Goal: Transaction & Acquisition: Book appointment/travel/reservation

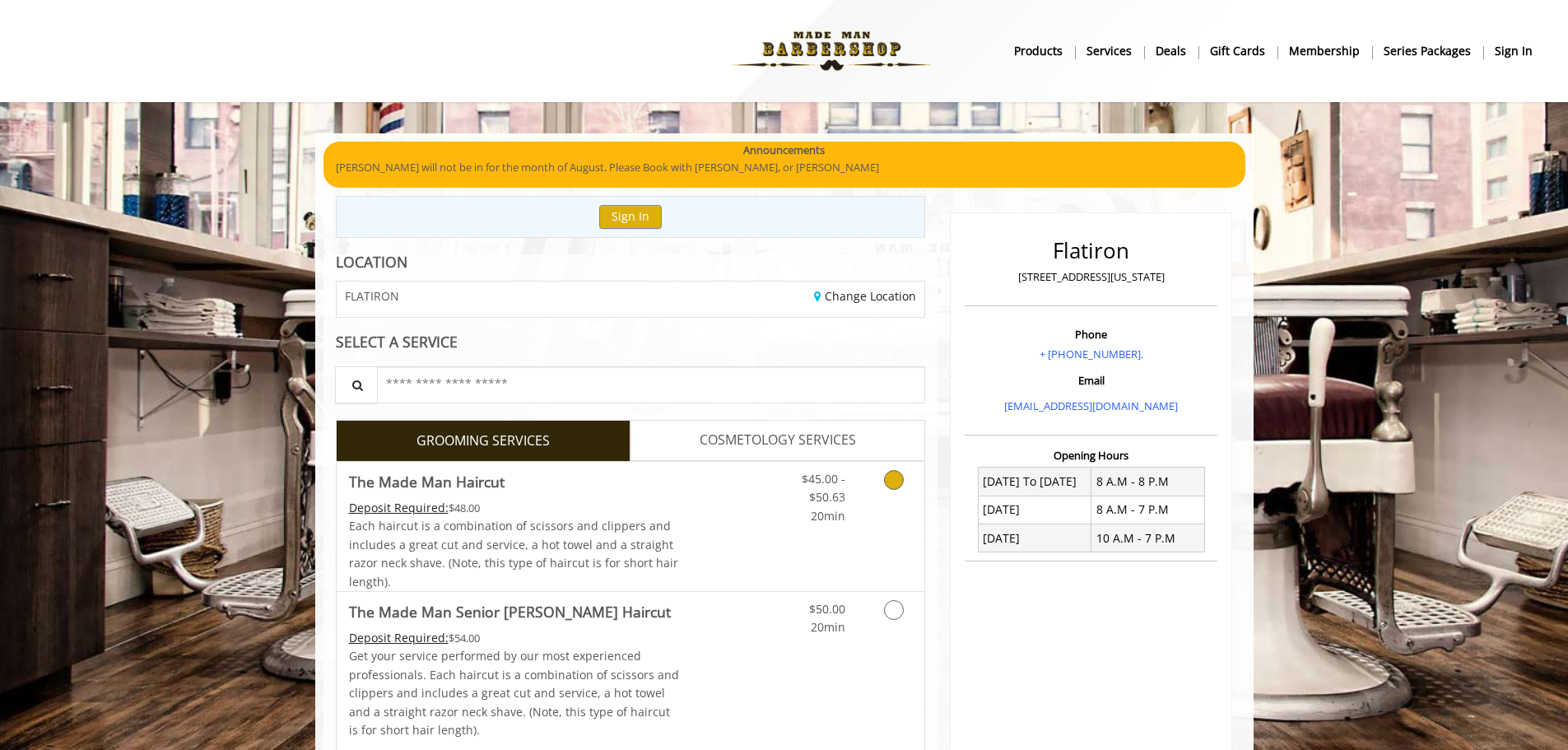
click at [878, 474] on link "Grooming services" at bounding box center [891, 493] width 42 height 63
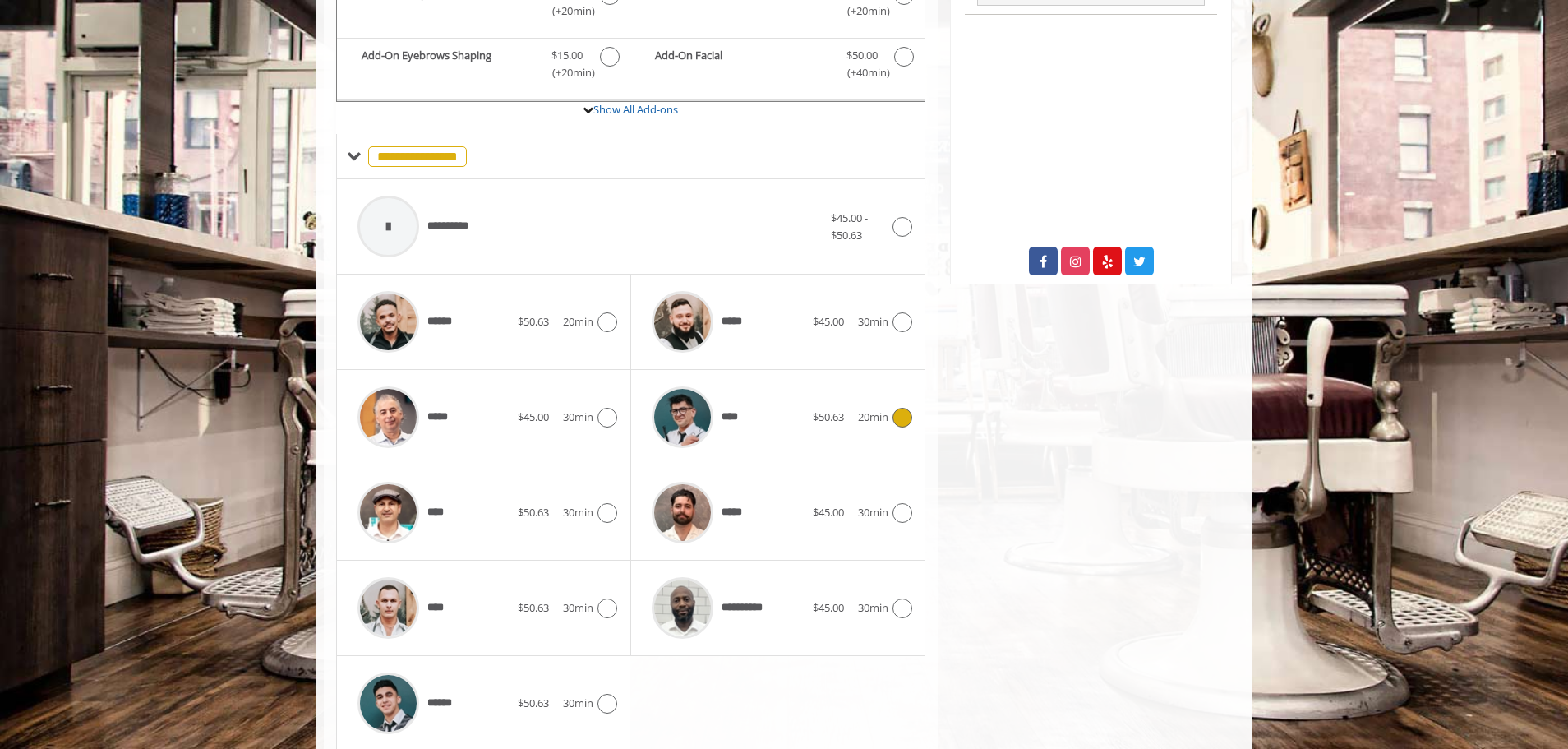
scroll to position [607, 0]
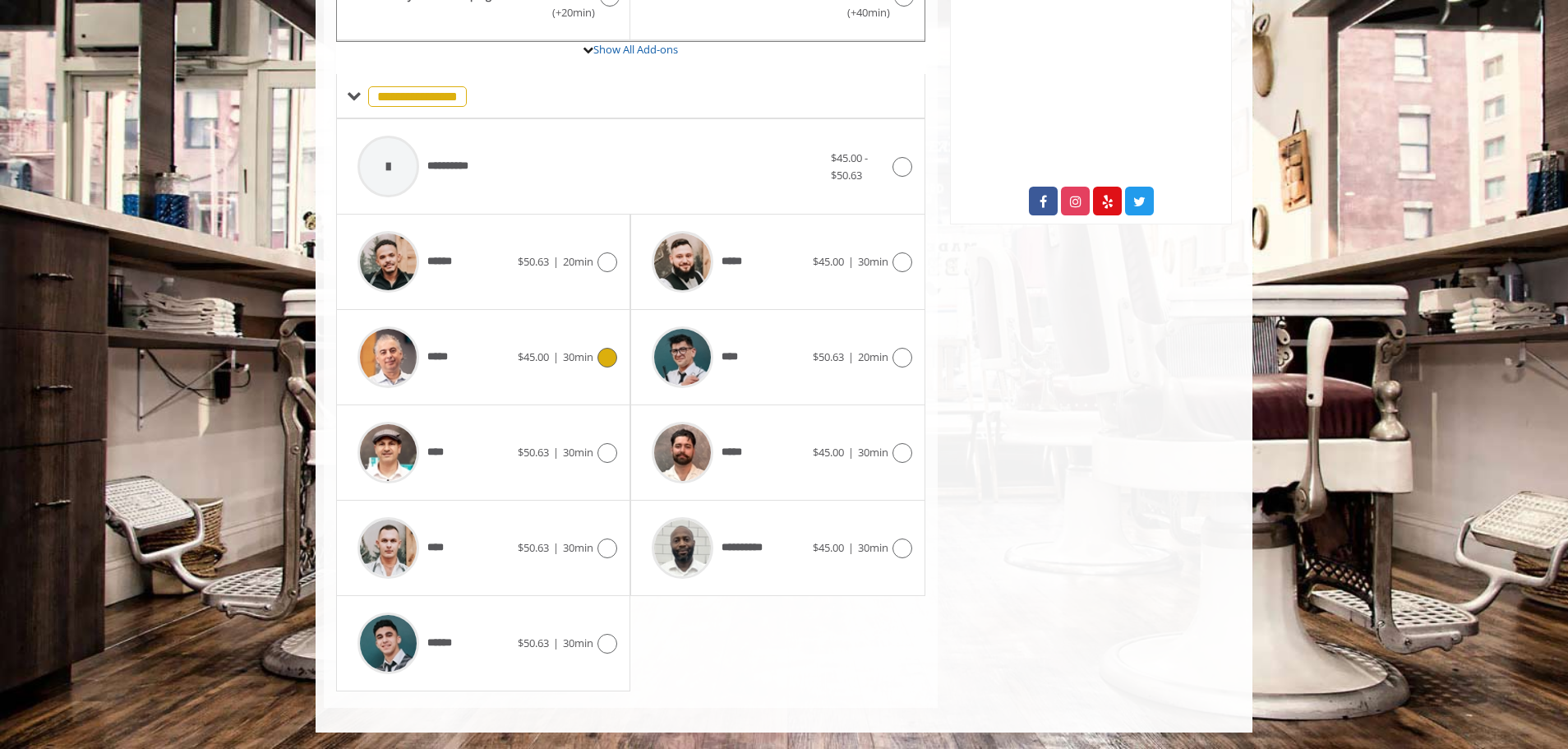
click at [565, 358] on span "30min" at bounding box center [578, 357] width 31 height 15
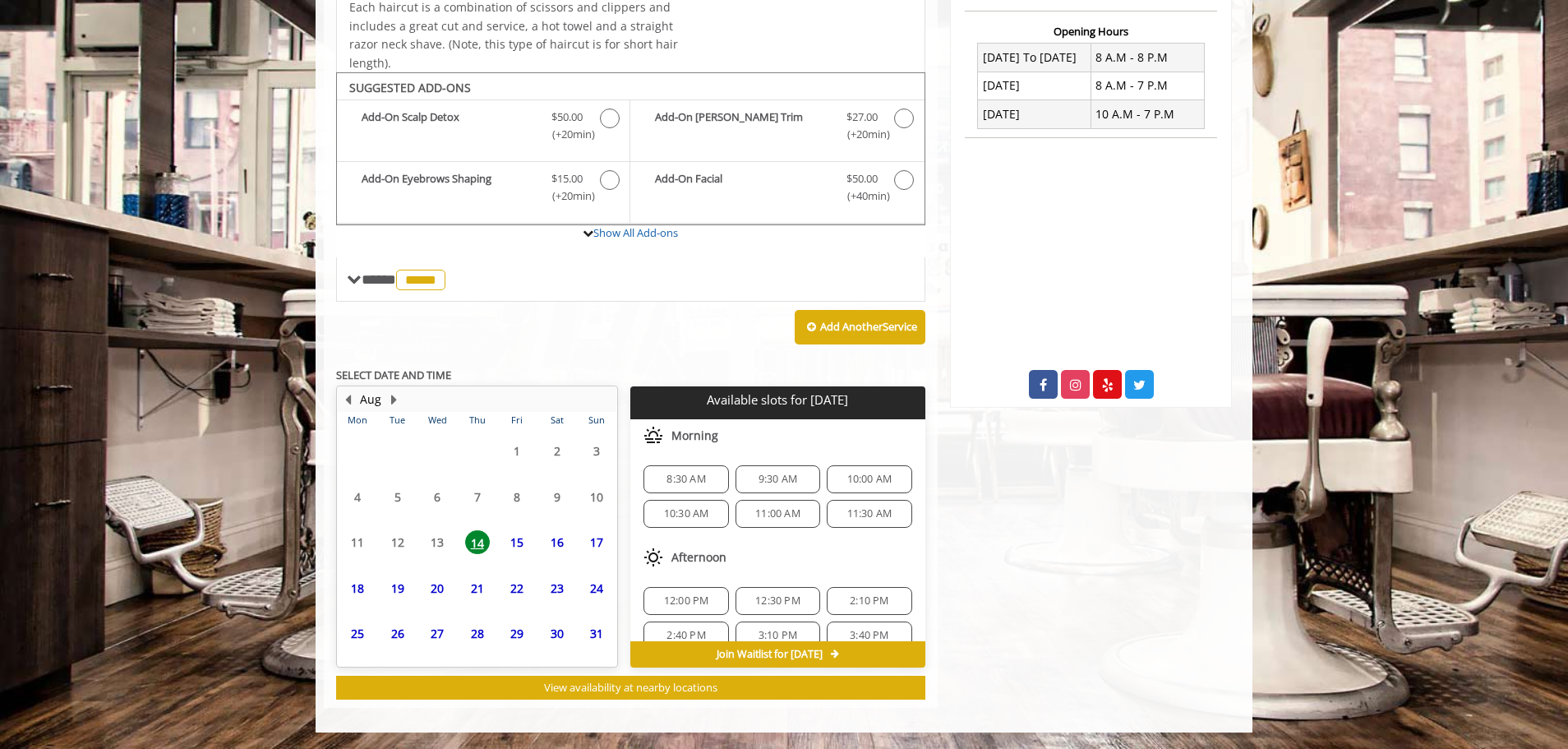
scroll to position [424, 0]
click at [849, 509] on span "11:30 AM" at bounding box center [869, 513] width 45 height 13
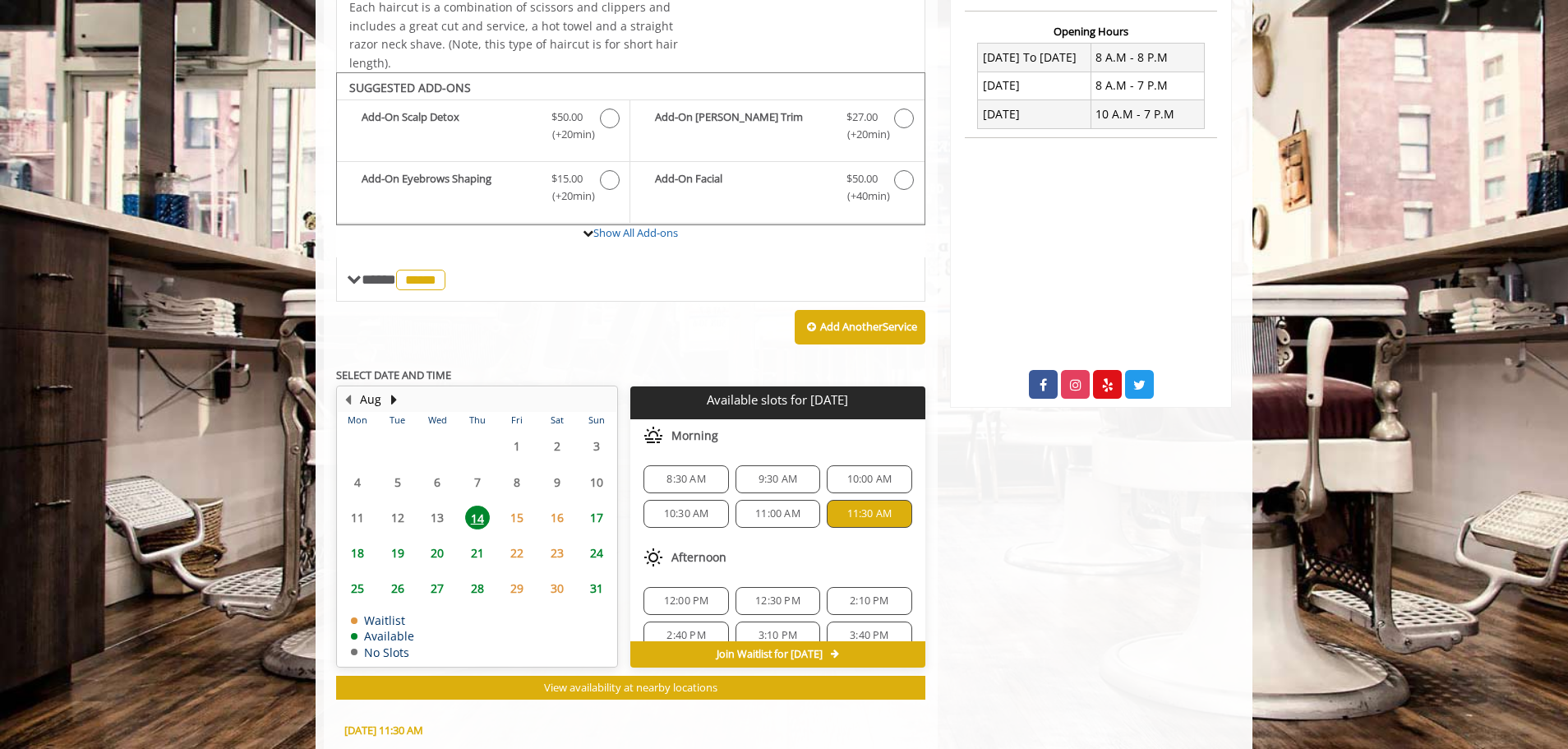
scroll to position [719, 0]
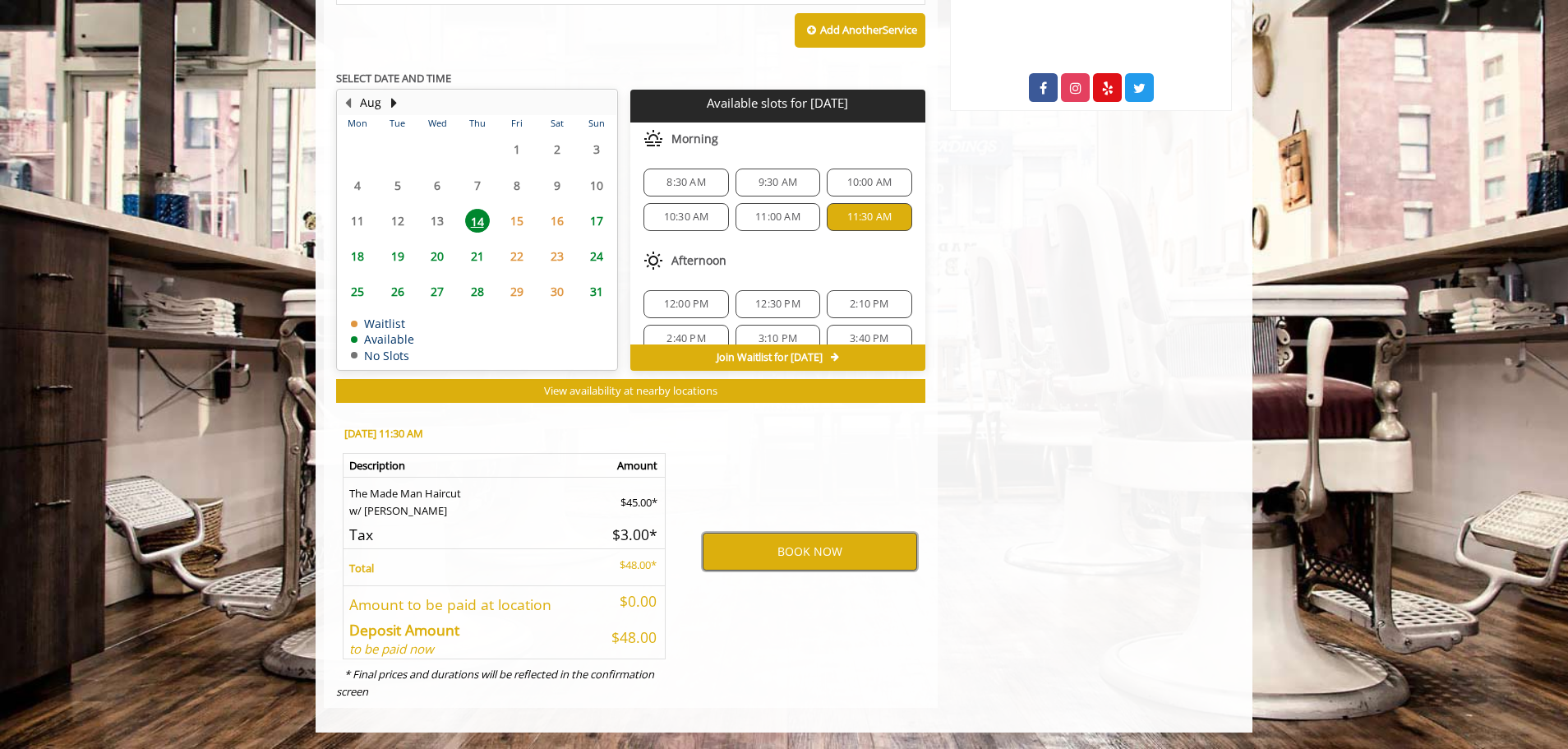
click at [822, 548] on button "BOOK NOW" at bounding box center [809, 551] width 215 height 38
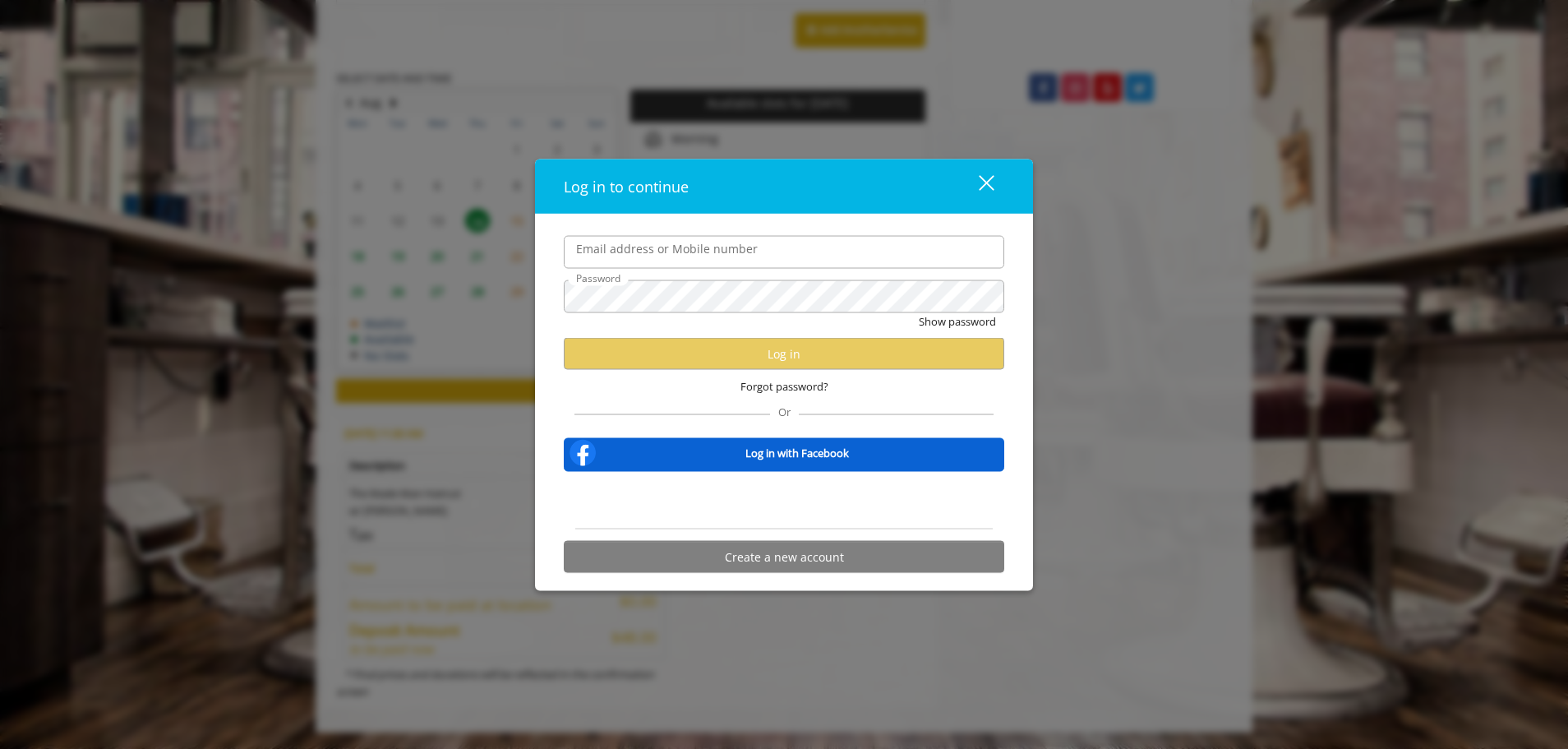
scroll to position [0, 0]
click at [991, 179] on div "close dialog" at bounding box center [987, 182] width 15 height 15
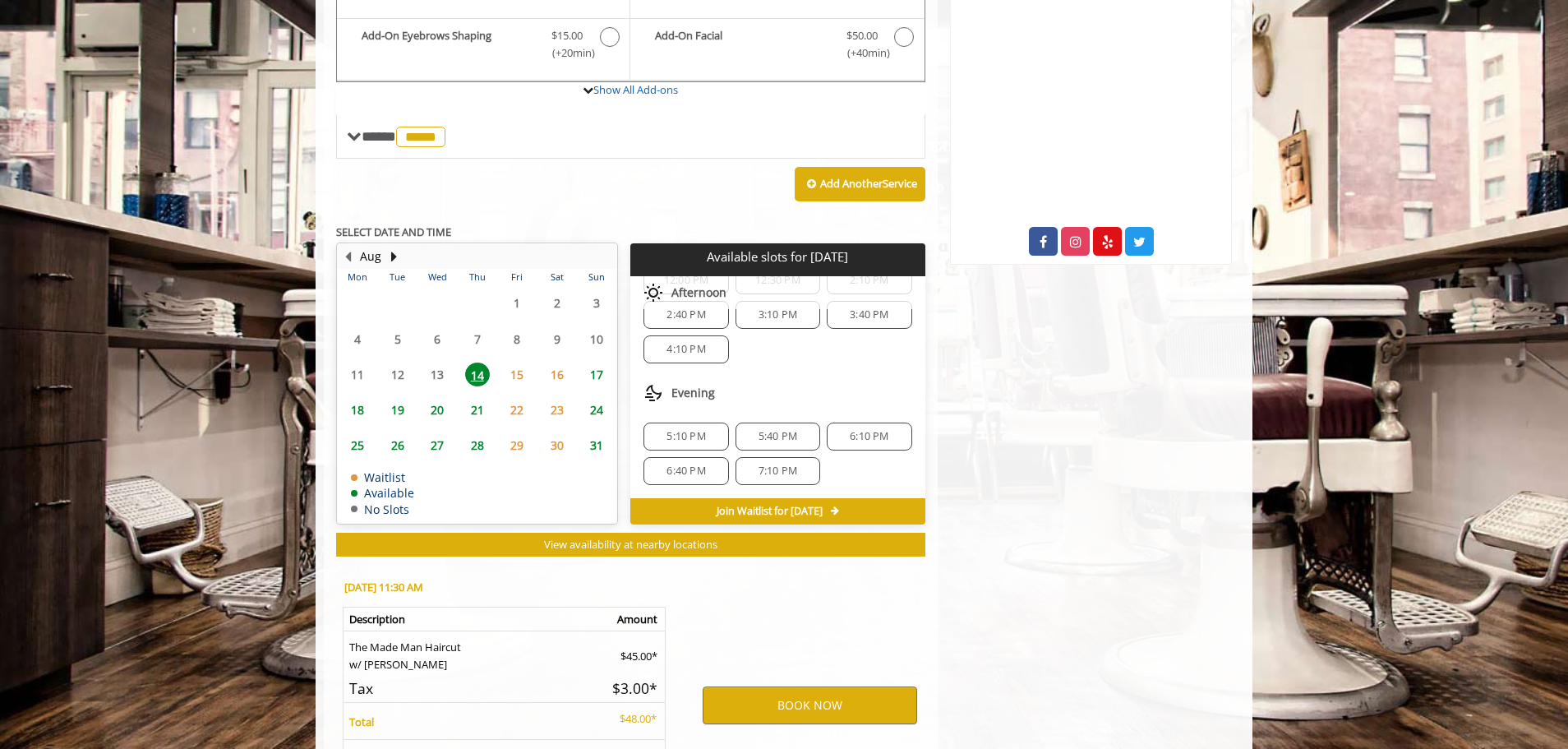
scroll to position [657, 0]
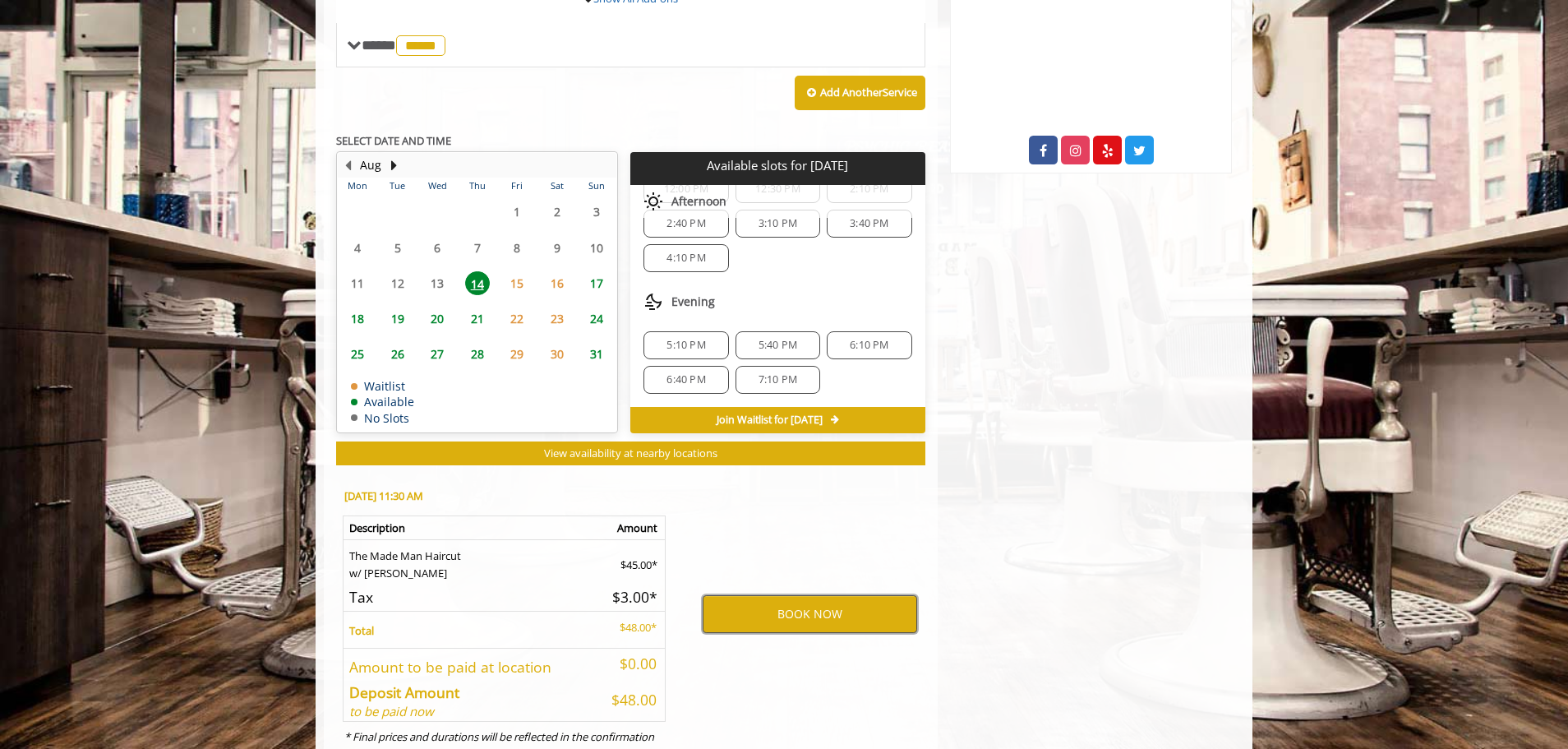
click at [882, 615] on button "BOOK NOW" at bounding box center [809, 614] width 215 height 38
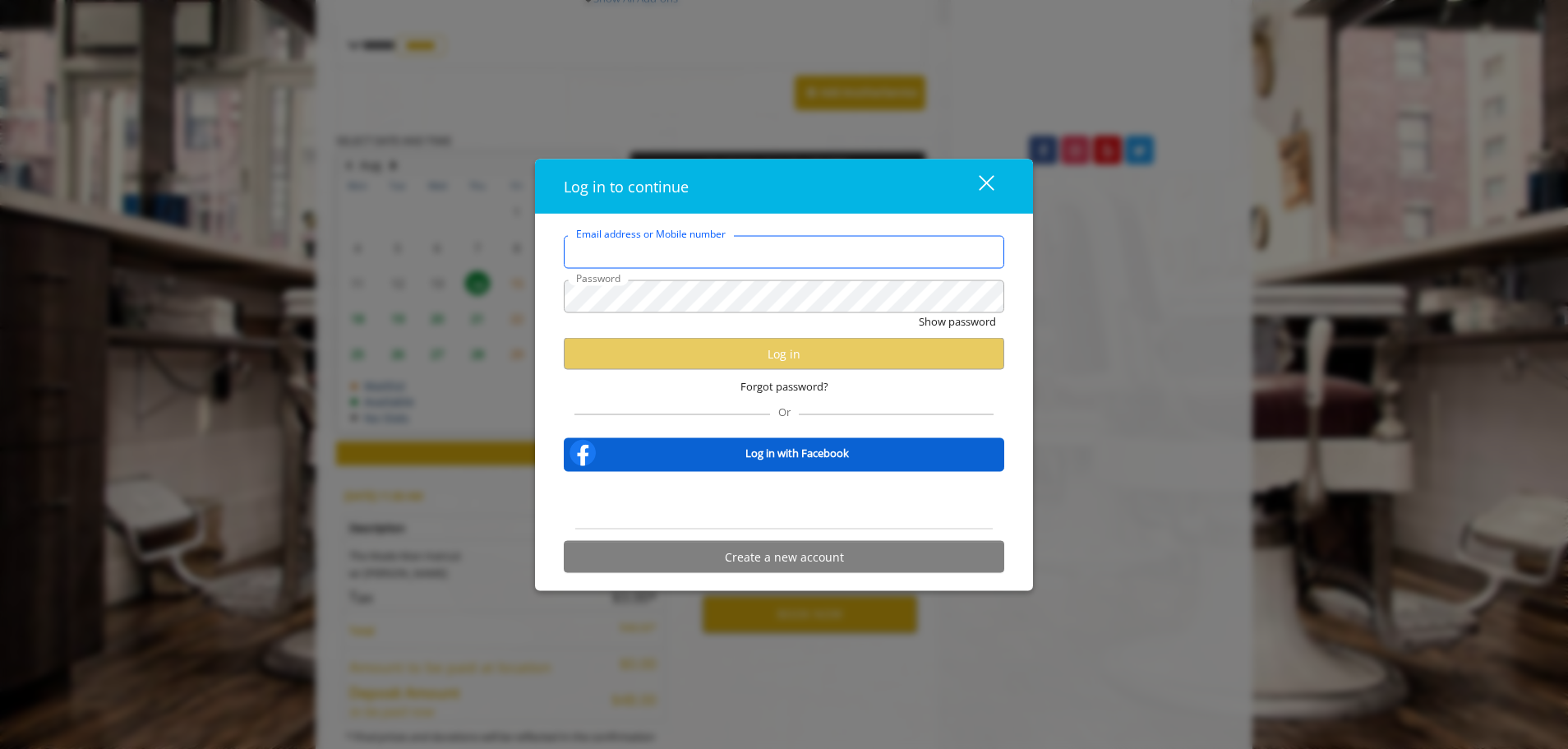
click at [779, 246] on input "Email address or Mobile number" at bounding box center [784, 251] width 441 height 32
click at [795, 242] on input "Email address or Mobile number" at bounding box center [784, 251] width 441 height 32
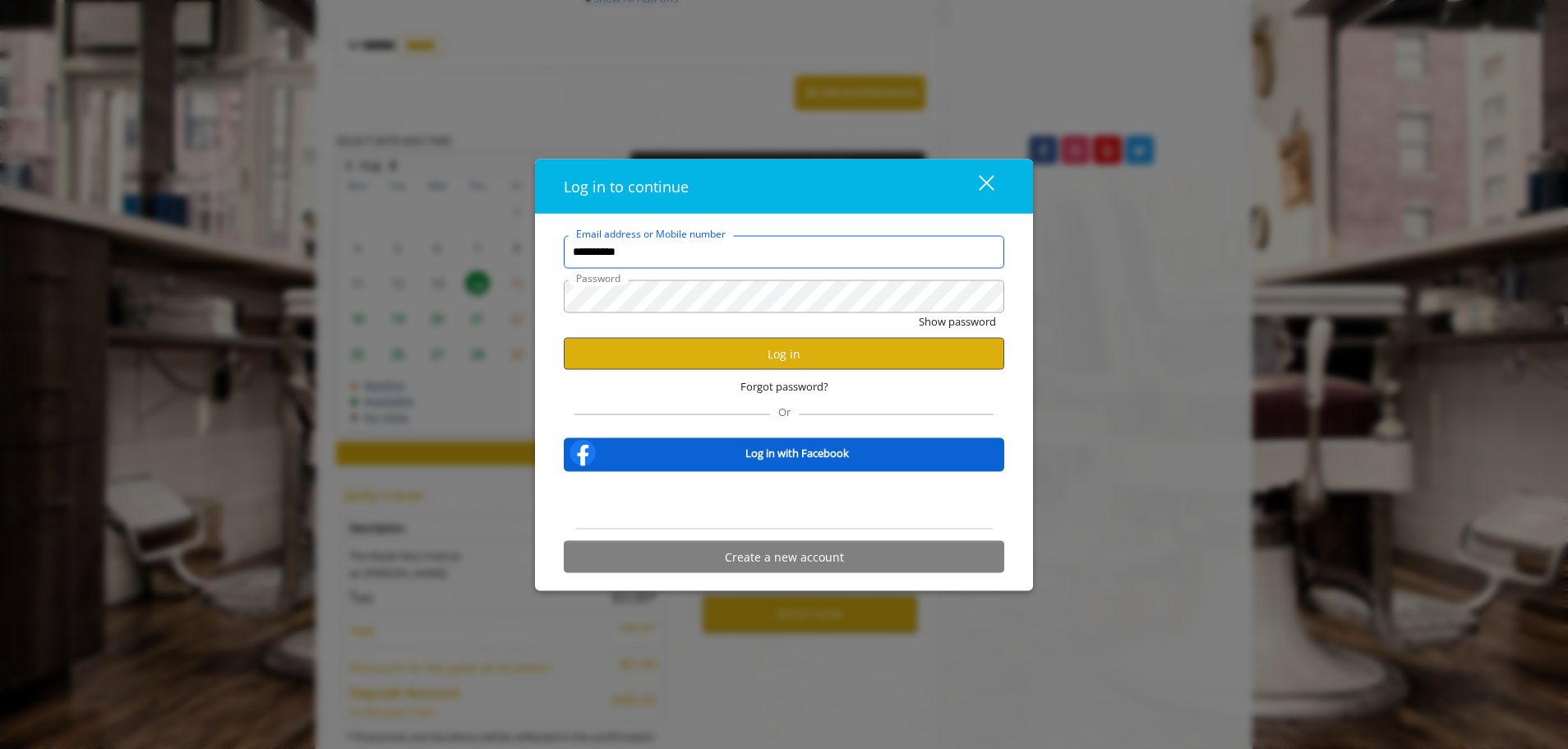
type input "**********"
click at [803, 356] on button "Log in" at bounding box center [784, 354] width 441 height 32
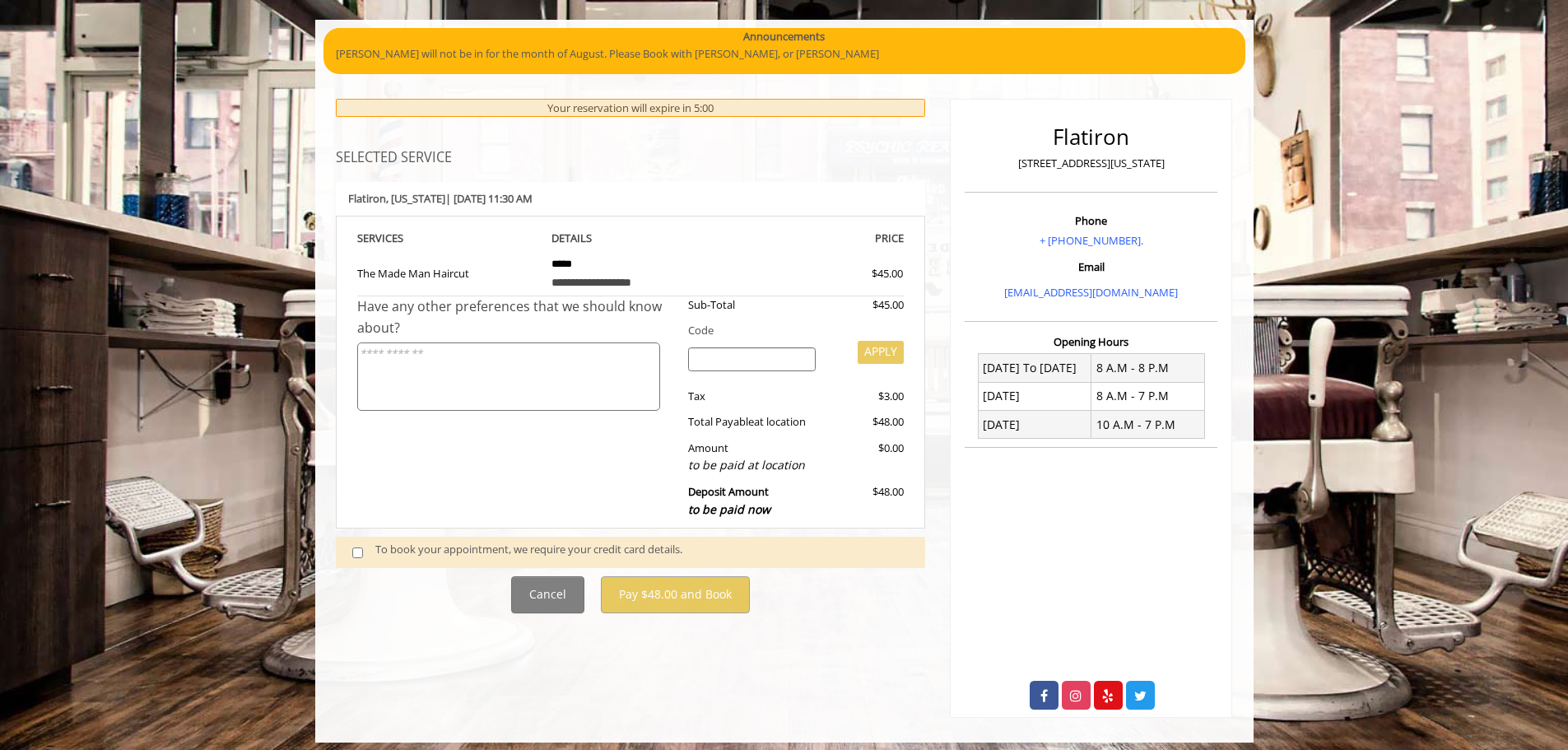
scroll to position [122, 0]
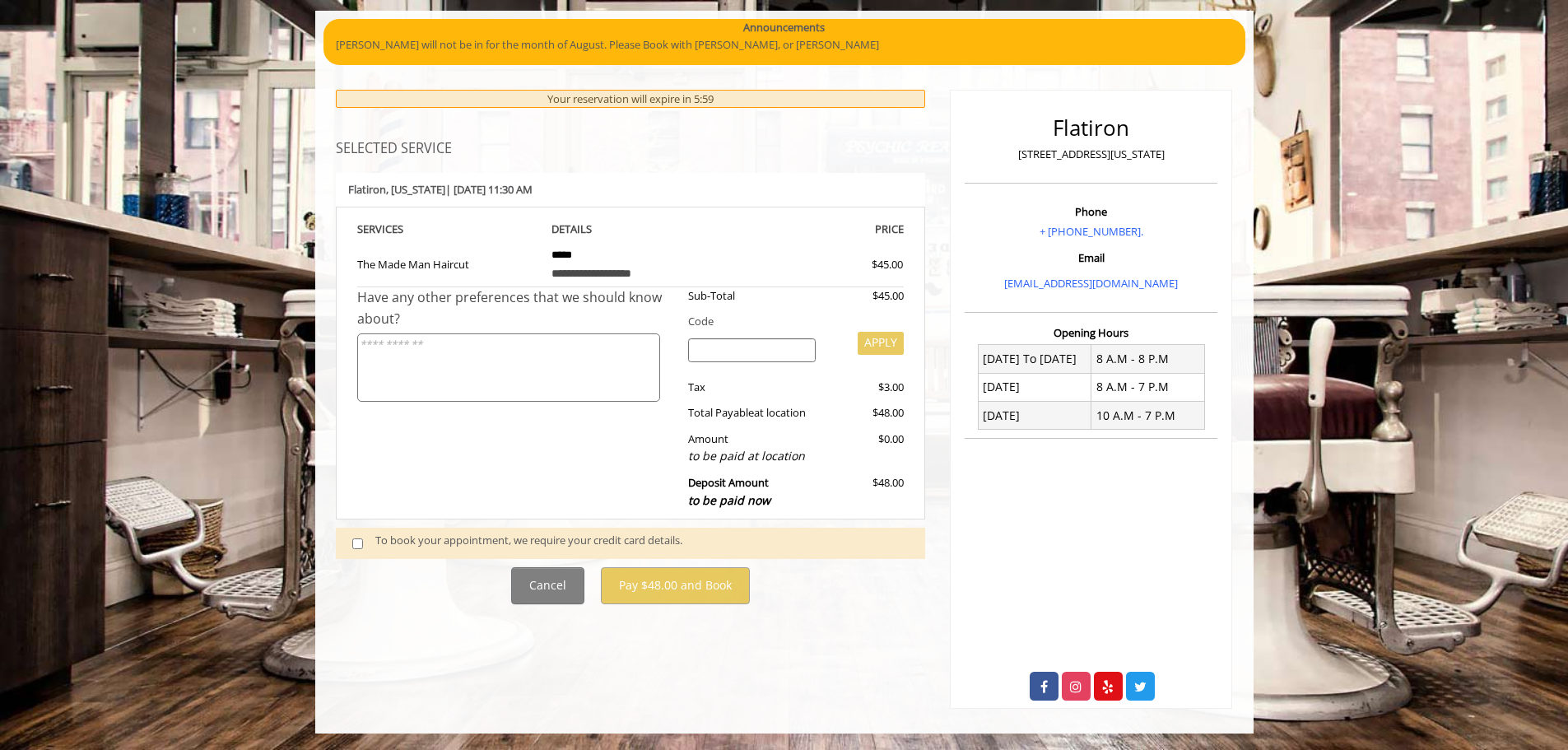
click at [456, 543] on div "To book your appointment, we require your credit card details." at bounding box center [642, 542] width 533 height 22
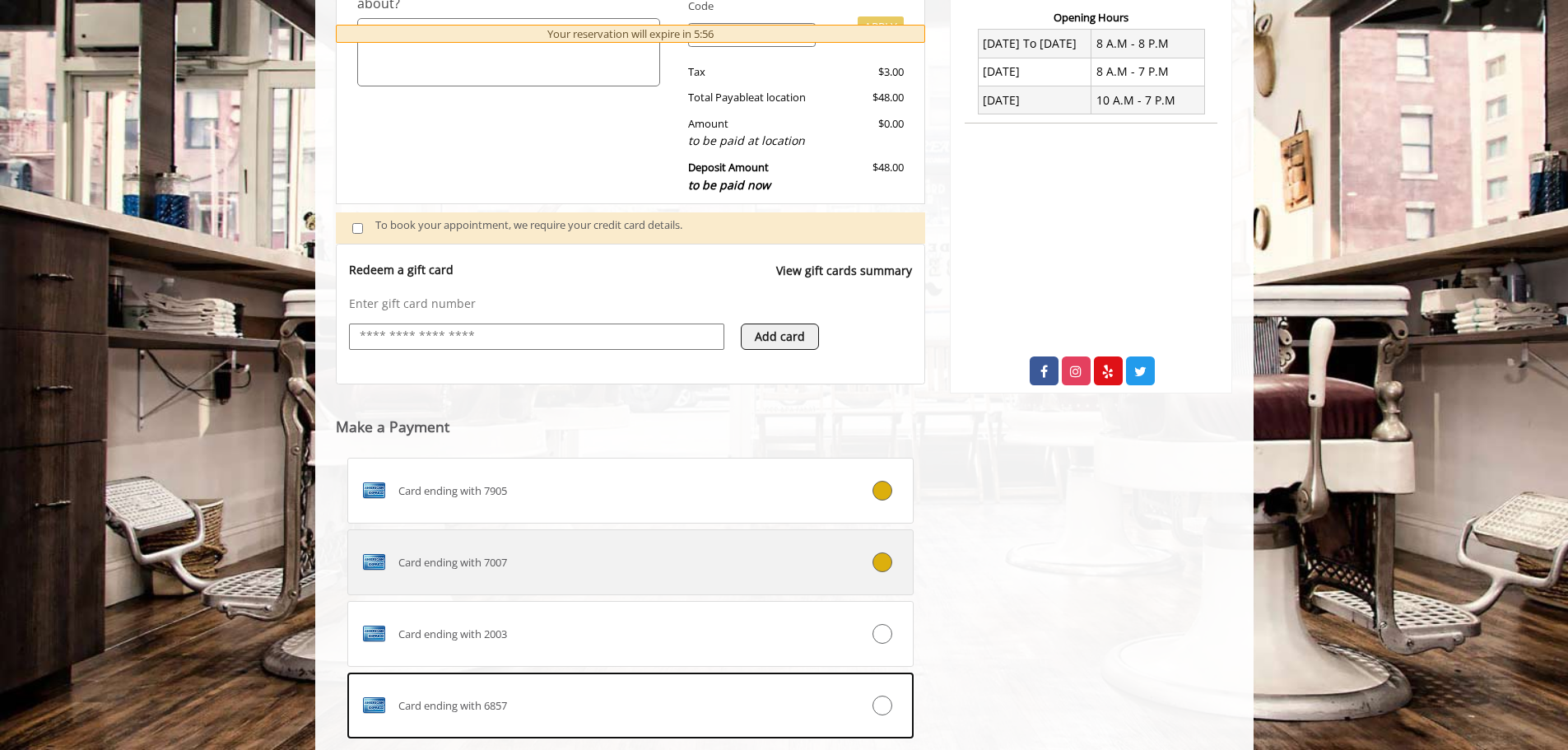
scroll to position [465, 0]
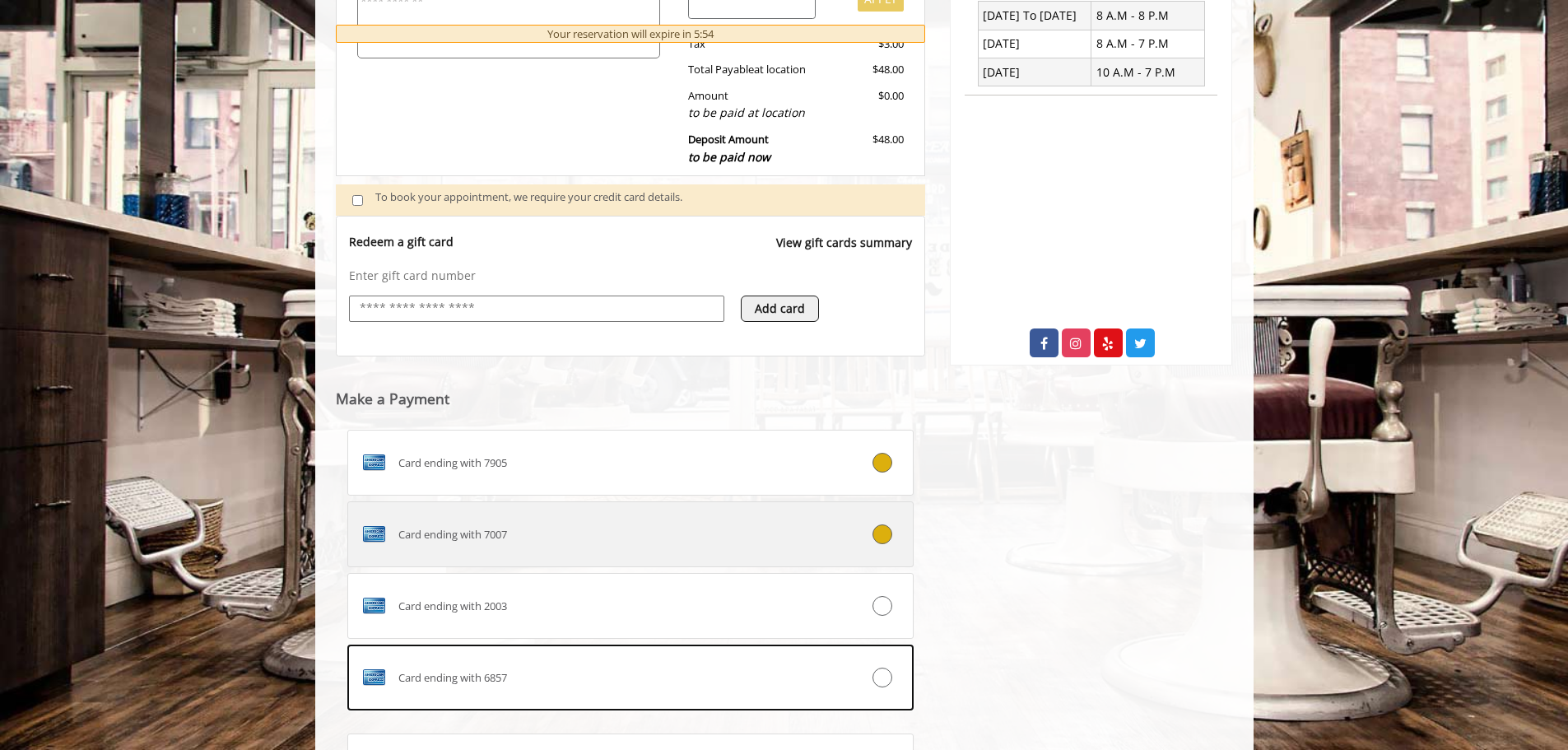
click at [806, 542] on div "Card ending with 7007" at bounding box center [583, 534] width 471 height 27
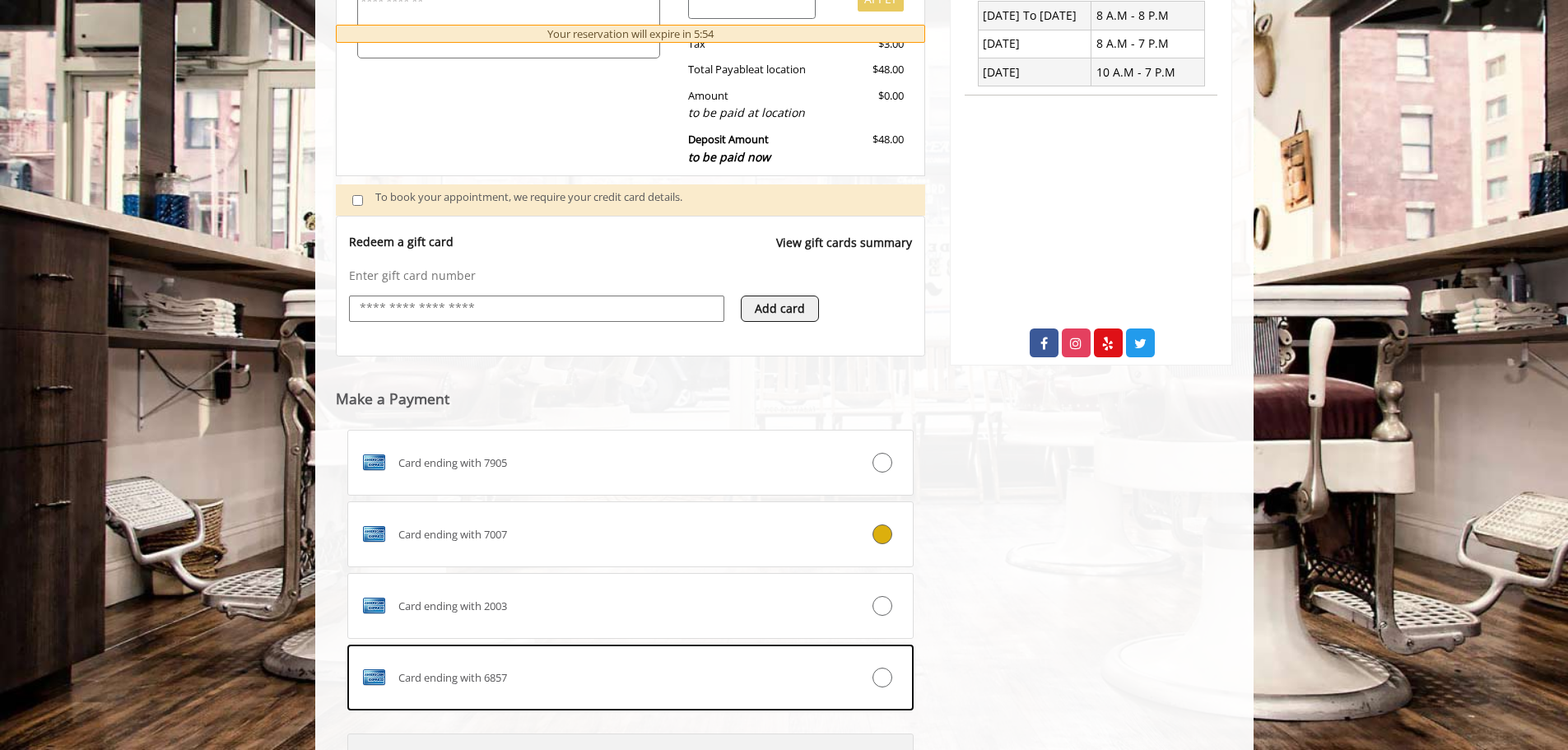
scroll to position [635, 0]
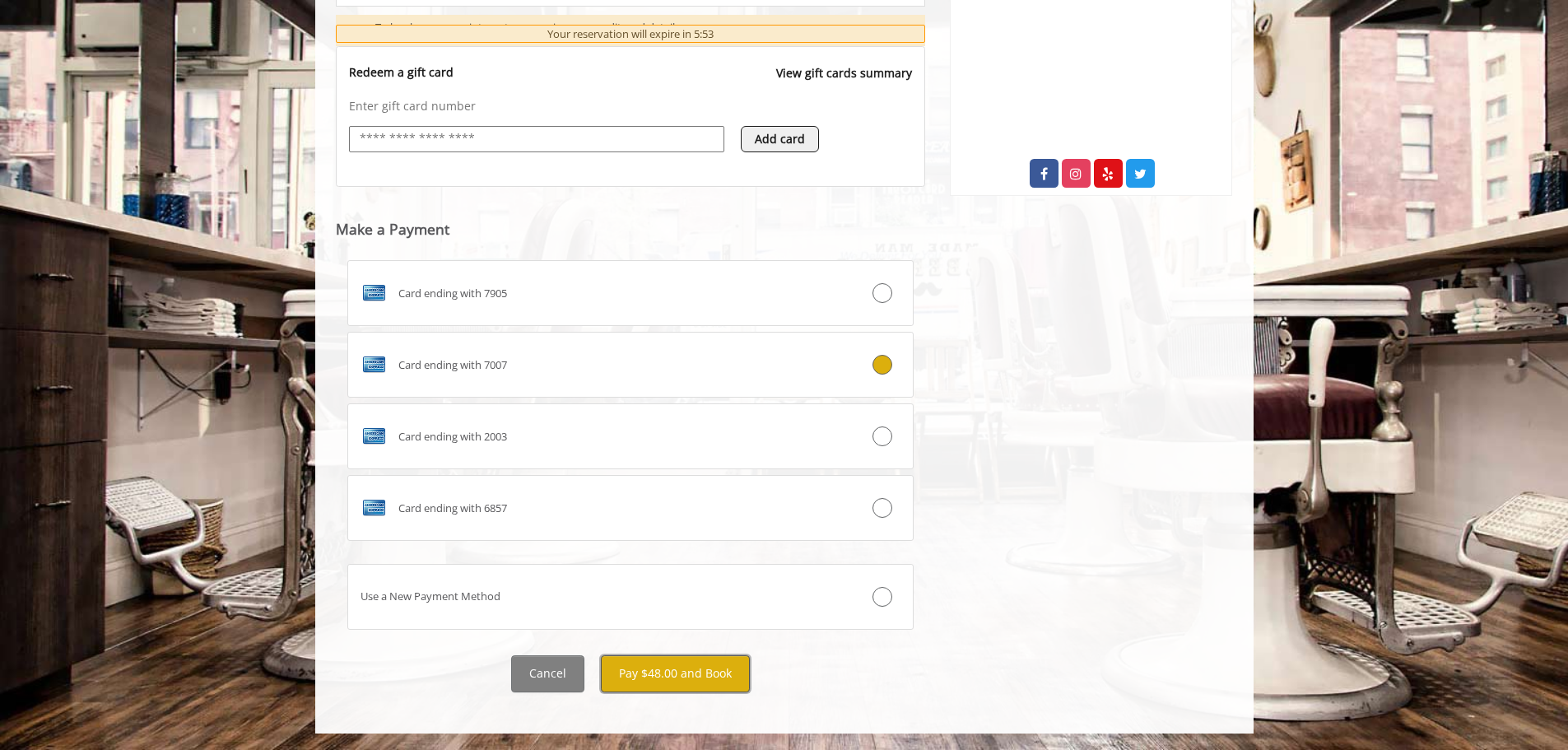
click at [708, 684] on button "Pay $48.00 and Book" at bounding box center [676, 673] width 149 height 37
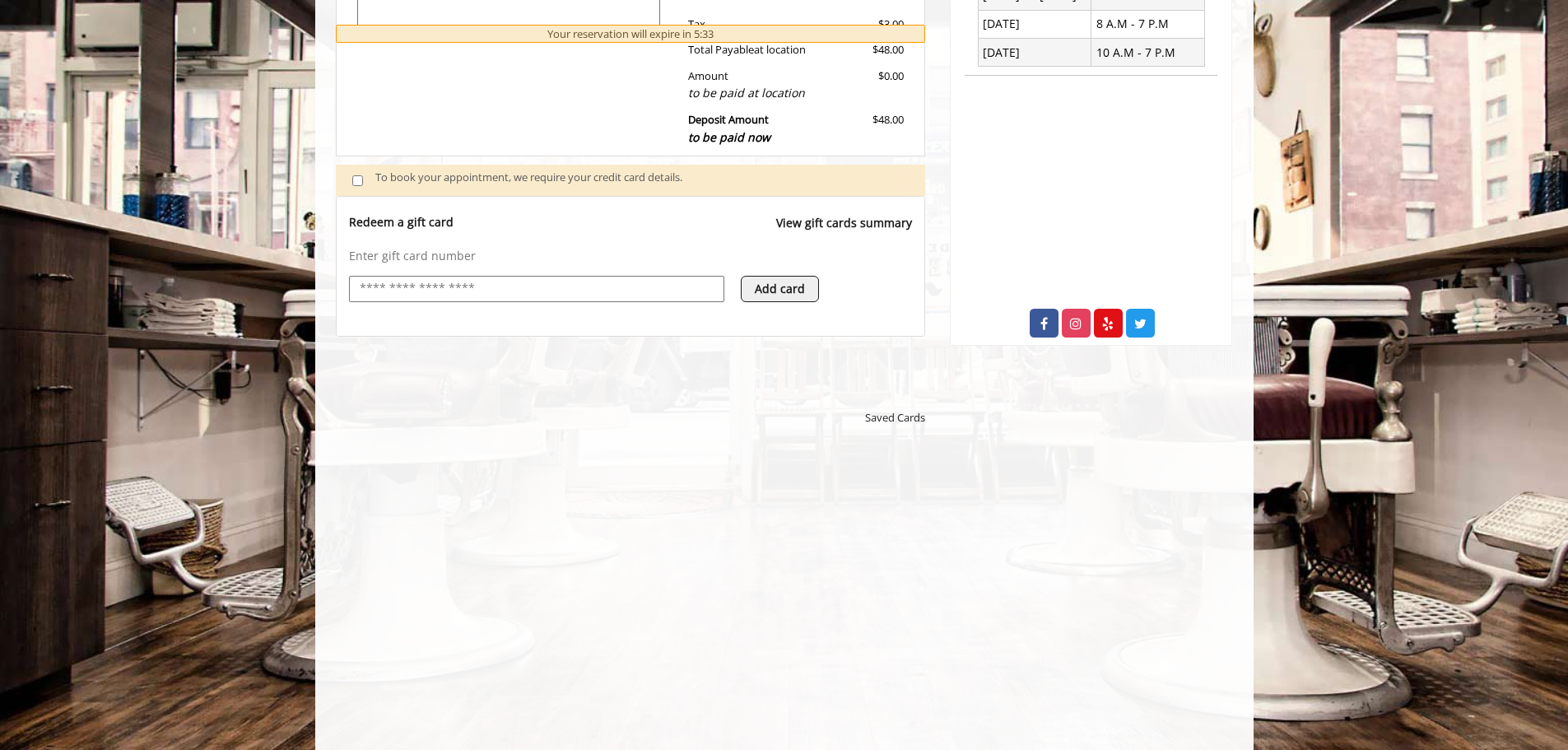
scroll to position [576, 0]
